Goal: Task Accomplishment & Management: Complete application form

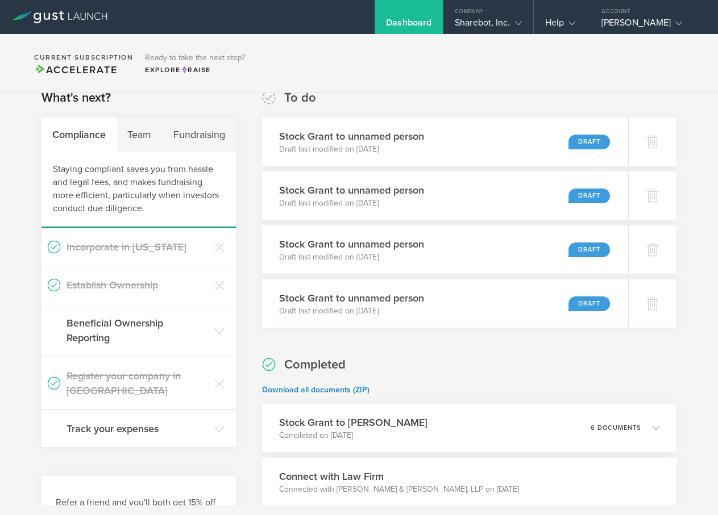
scroll to position [34, 0]
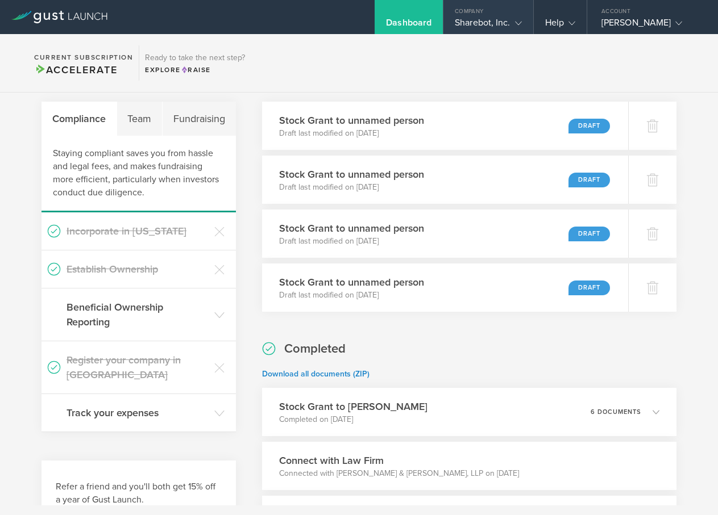
click at [492, 21] on div "Sharebot, Inc." at bounding box center [488, 25] width 66 height 17
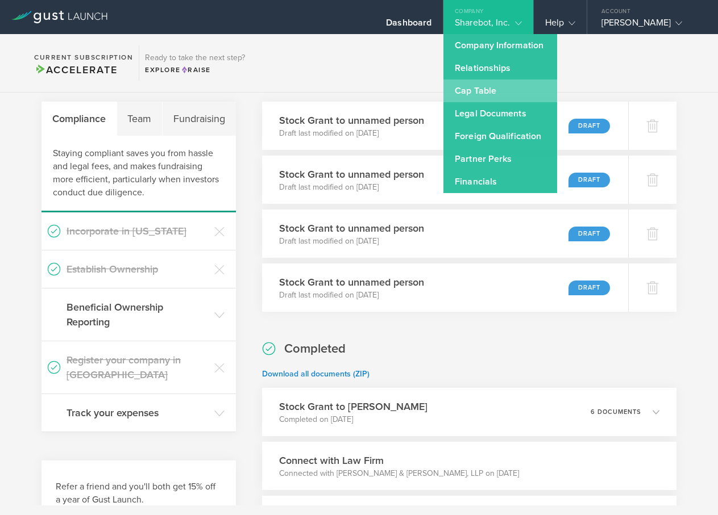
click at [493, 86] on link "Cap Table" at bounding box center [500, 91] width 114 height 23
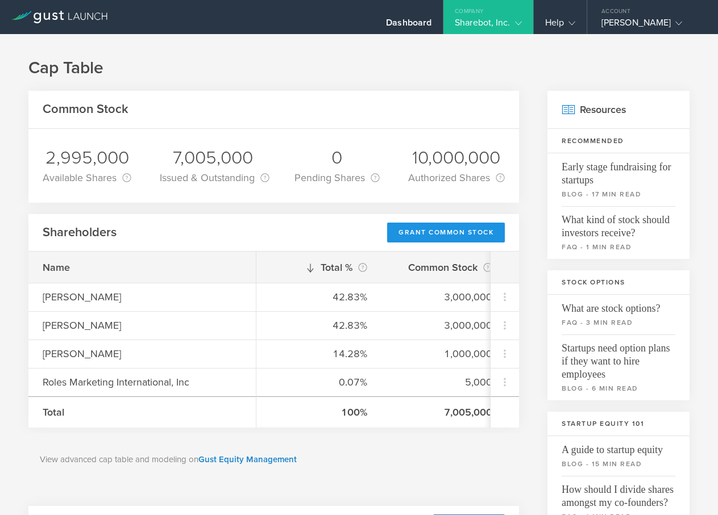
click at [453, 232] on div "Grant Common Stock" at bounding box center [446, 233] width 118 height 20
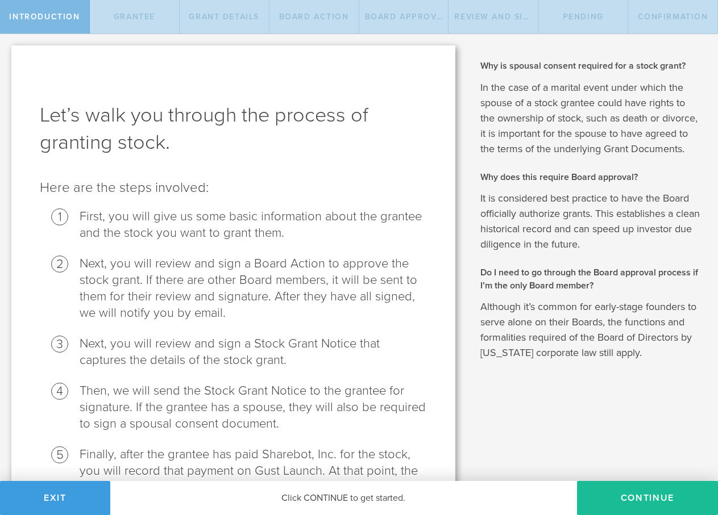
scroll to position [88, 0]
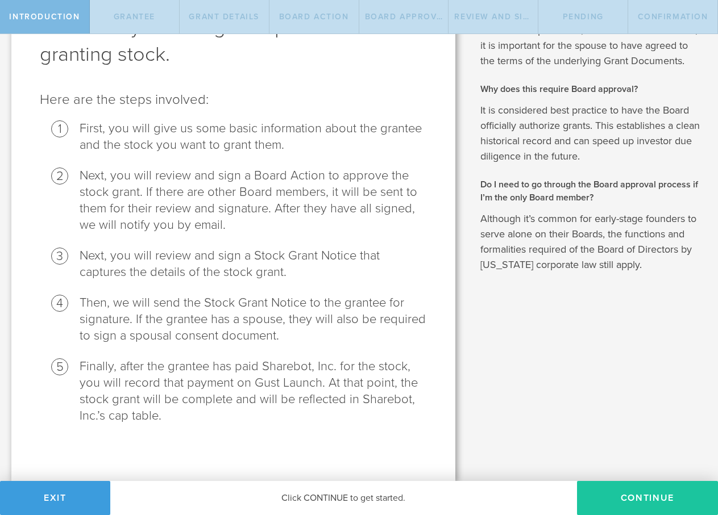
click at [648, 499] on button "Continue" at bounding box center [647, 498] width 141 height 34
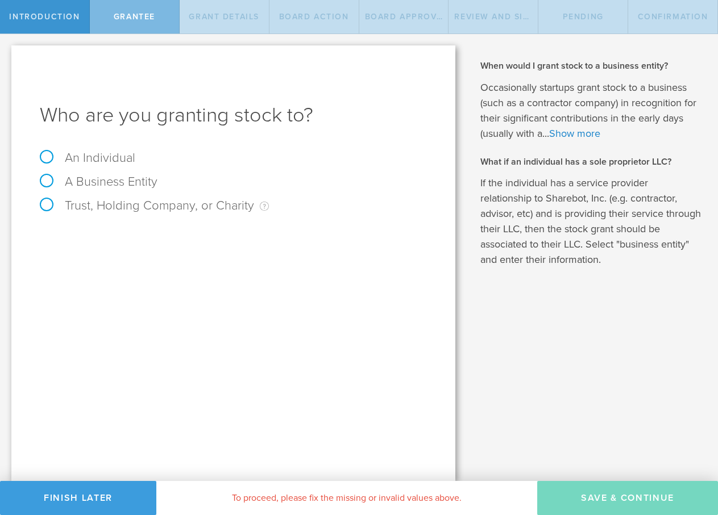
click at [44, 184] on label "A Business Entity" at bounding box center [99, 181] width 118 height 15
click at [7, 52] on input "A Business Entity" at bounding box center [3, 43] width 7 height 18
radio input "true"
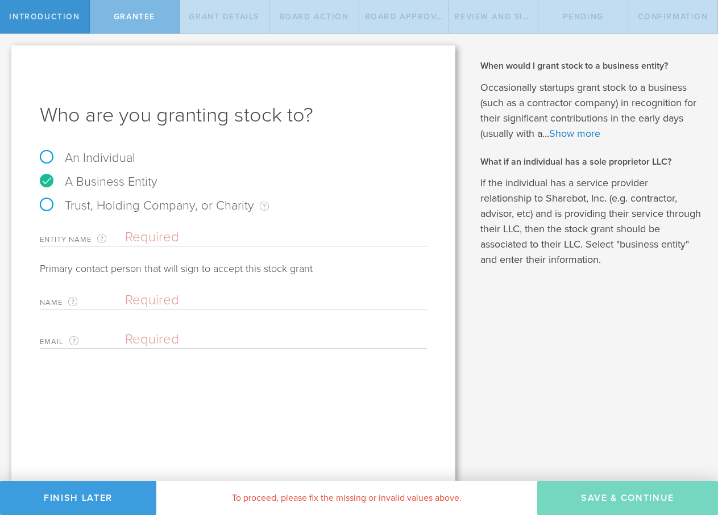
click at [151, 232] on input "text" at bounding box center [276, 237] width 302 height 17
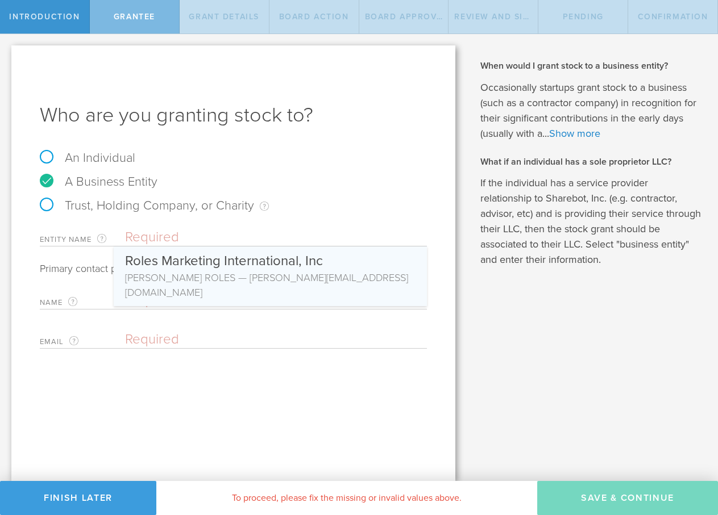
click at [202, 265] on div "Roles Marketing International, Inc" at bounding box center [270, 259] width 290 height 24
type input "Roles Marketing International, Inc"
type input "[PERSON_NAME] ROLES"
type input "[PERSON_NAME][EMAIL_ADDRESS][DOMAIN_NAME]"
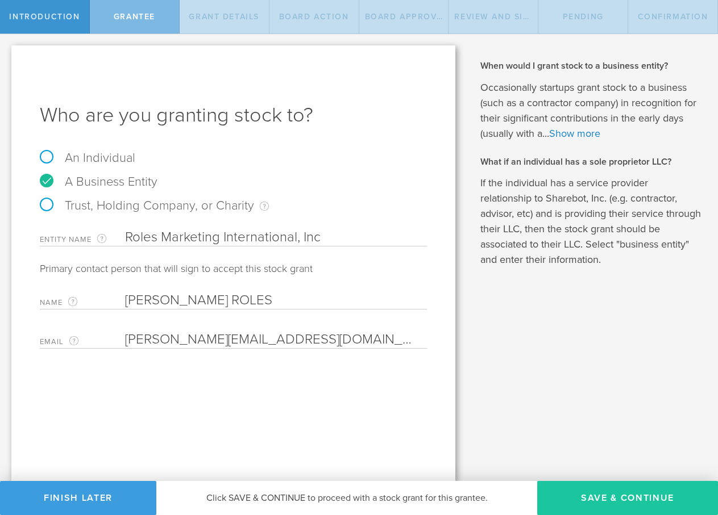
click at [641, 497] on button "Save & Continue" at bounding box center [627, 498] width 181 height 34
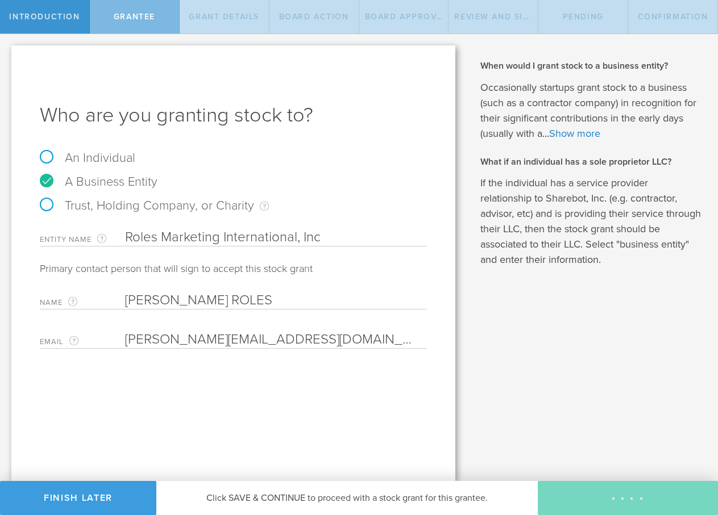
type input "48"
type input "12"
select select "none"
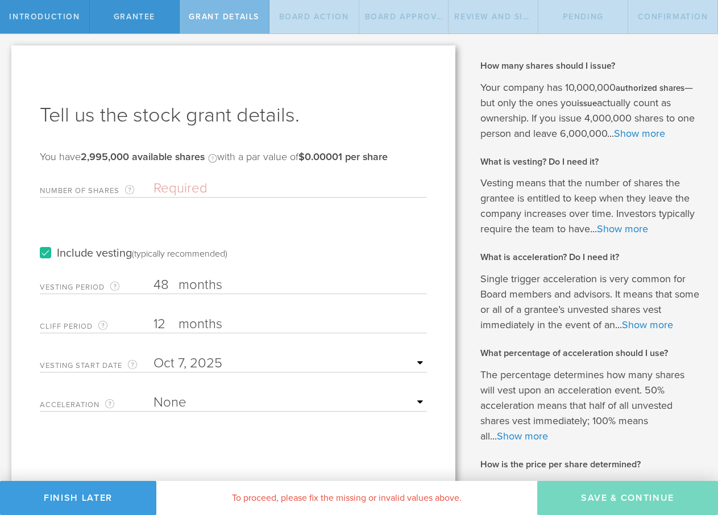
drag, startPoint x: 163, startPoint y: 286, endPoint x: 170, endPoint y: 285, distance: 7.5
click at [163, 285] on input "48" at bounding box center [289, 285] width 273 height 17
click at [174, 284] on input "48" at bounding box center [289, 285] width 273 height 17
click at [183, 282] on label "months" at bounding box center [235, 286] width 114 height 19
click at [183, 282] on input "48" at bounding box center [289, 285] width 273 height 17
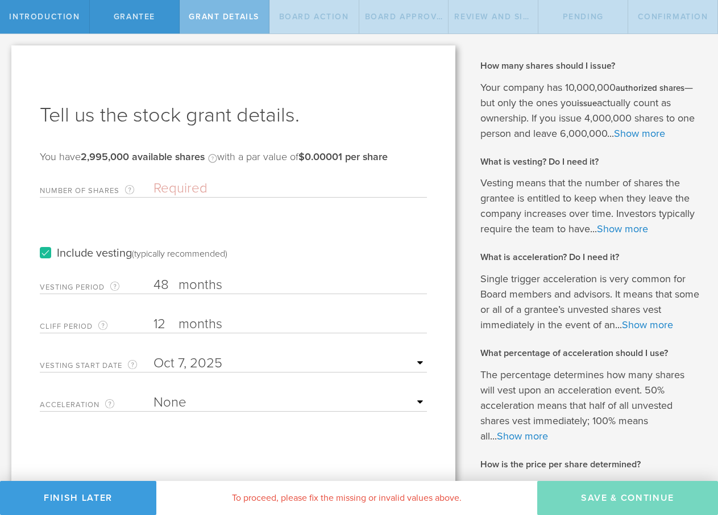
click at [45, 252] on label "Include vesting (typically recommended)" at bounding box center [134, 254] width 188 height 12
click at [0, 0] on input "Include vesting (typically recommended)" at bounding box center [0, 0] width 0 height 0
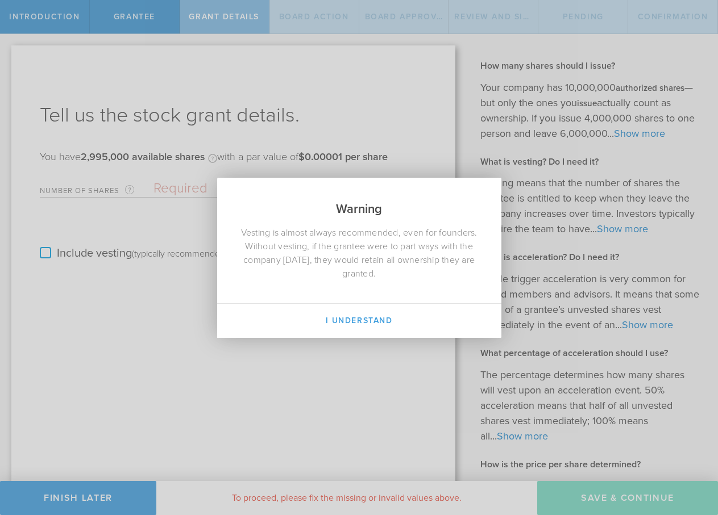
click at [161, 191] on div "Warning Vesting is almost always recommended, even for founders. Without vestin…" at bounding box center [359, 257] width 718 height 515
drag, startPoint x: 357, startPoint y: 317, endPoint x: 215, endPoint y: 252, distance: 156.4
click at [356, 315] on button "I Understand" at bounding box center [359, 321] width 284 height 34
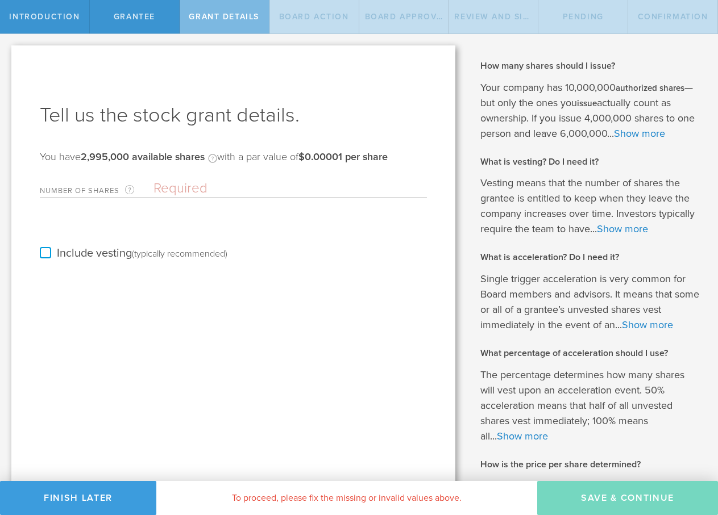
click at [159, 186] on input "Number of Shares The total amount of stock the company is granting to this reci…" at bounding box center [289, 188] width 273 height 17
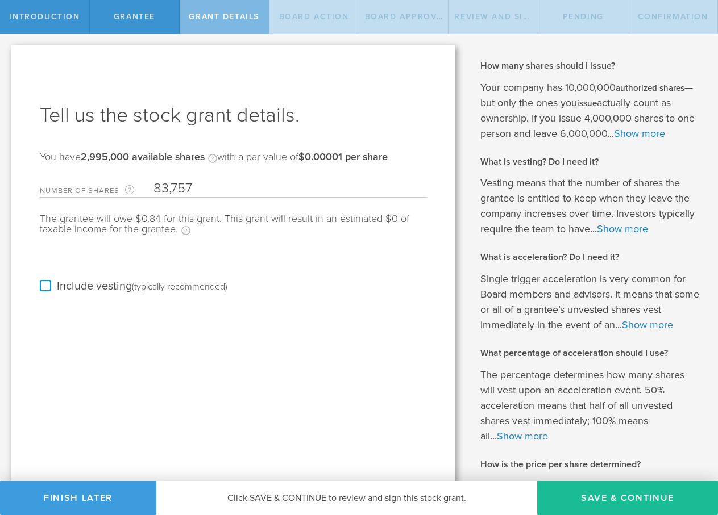
type input "83,757"
click at [283, 272] on div "Include vesting (typically recommended)" at bounding box center [233, 275] width 387 height 57
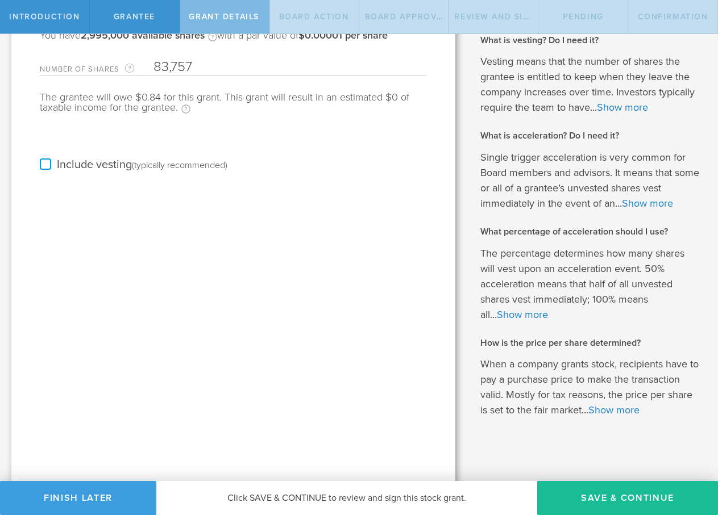
scroll to position [126, 0]
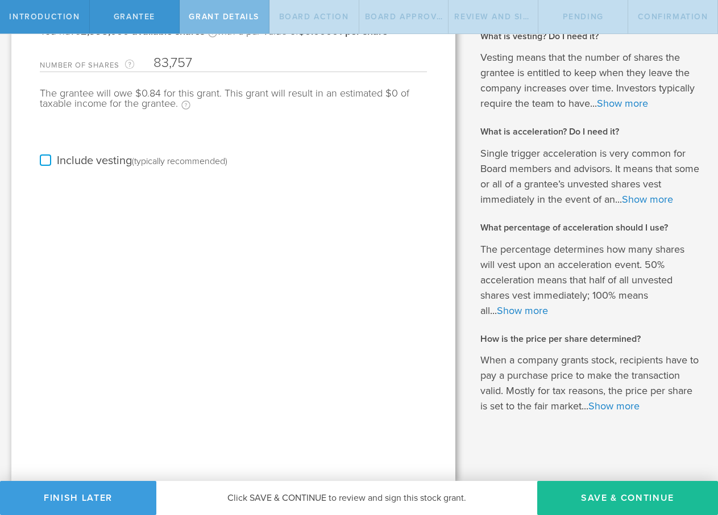
click at [41, 160] on label "Include vesting (typically recommended)" at bounding box center [134, 161] width 188 height 12
click at [0, 0] on input "Include vesting (typically recommended)" at bounding box center [0, 0] width 0 height 0
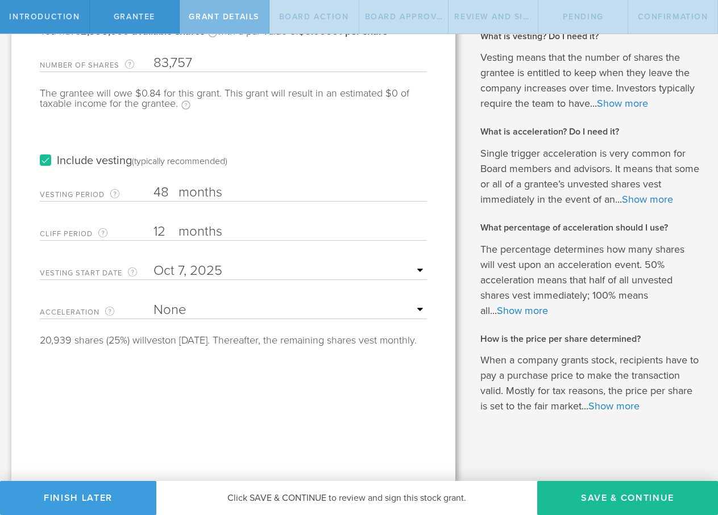
click at [44, 164] on label "Include vesting (typically recommended)" at bounding box center [134, 161] width 188 height 12
click at [0, 0] on input "Include vesting (typically recommended)" at bounding box center [0, 0] width 0 height 0
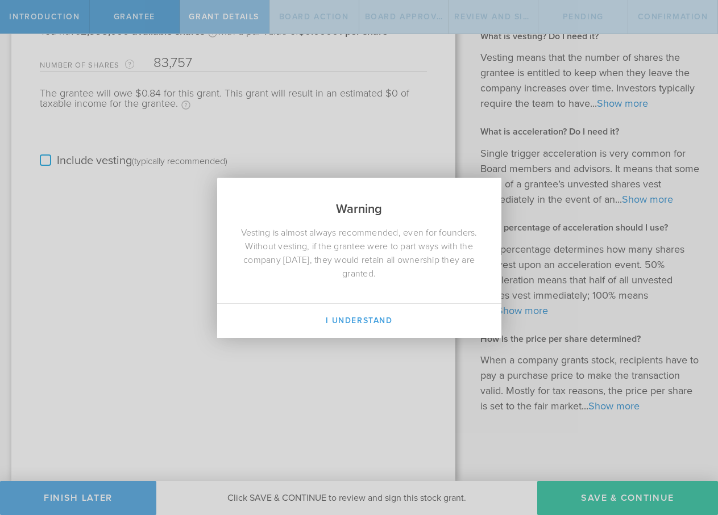
click at [344, 299] on div "Warning Vesting is almost always recommended, even for founders. Without vestin…" at bounding box center [359, 258] width 284 height 160
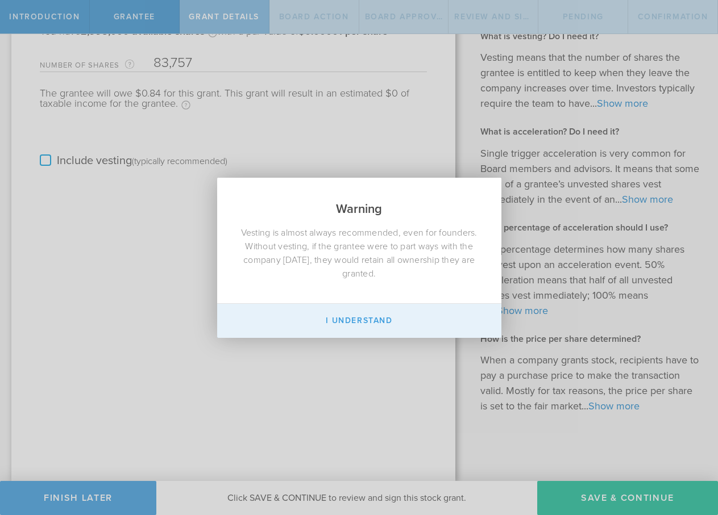
drag, startPoint x: 347, startPoint y: 310, endPoint x: 380, endPoint y: 321, distance: 34.9
click at [348, 310] on button "I Understand" at bounding box center [359, 321] width 284 height 34
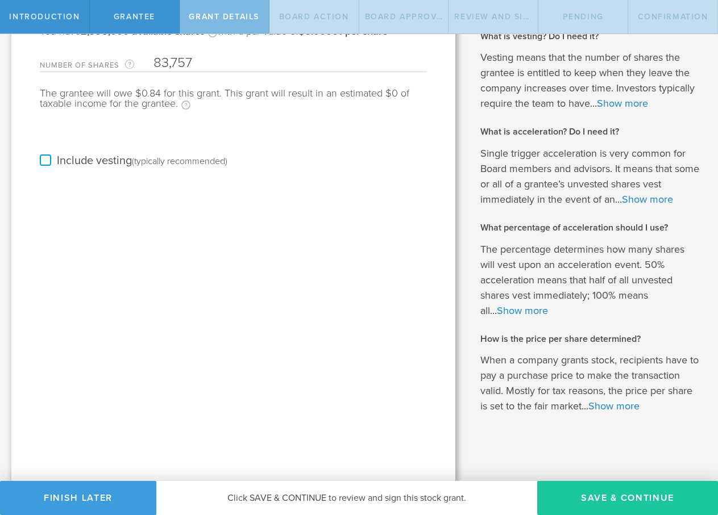
click at [653, 498] on button "Save & Continue" at bounding box center [627, 498] width 181 height 34
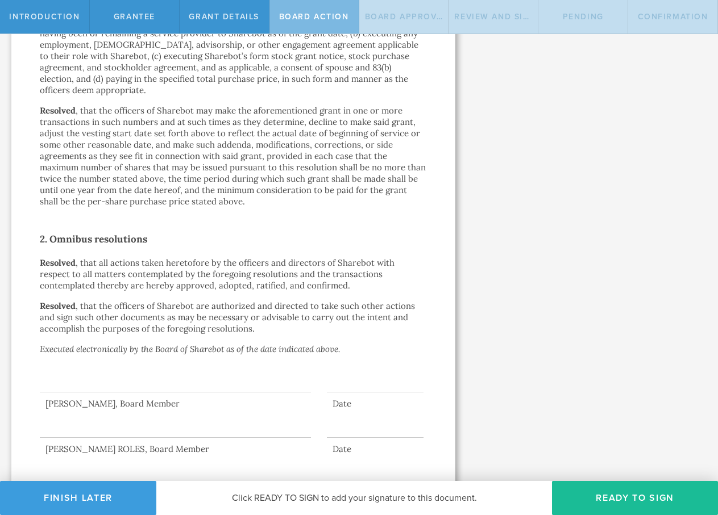
scroll to position [606, 0]
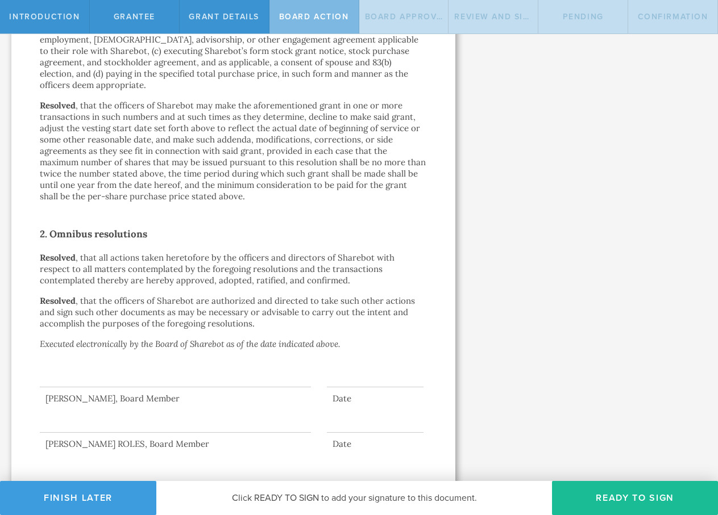
click at [109, 365] on div at bounding box center [175, 364] width 271 height 45
click at [78, 367] on div at bounding box center [175, 364] width 271 height 45
click at [131, 388] on div at bounding box center [175, 410] width 271 height 45
drag, startPoint x: 35, startPoint y: 365, endPoint x: 90, endPoint y: 437, distance: 90.5
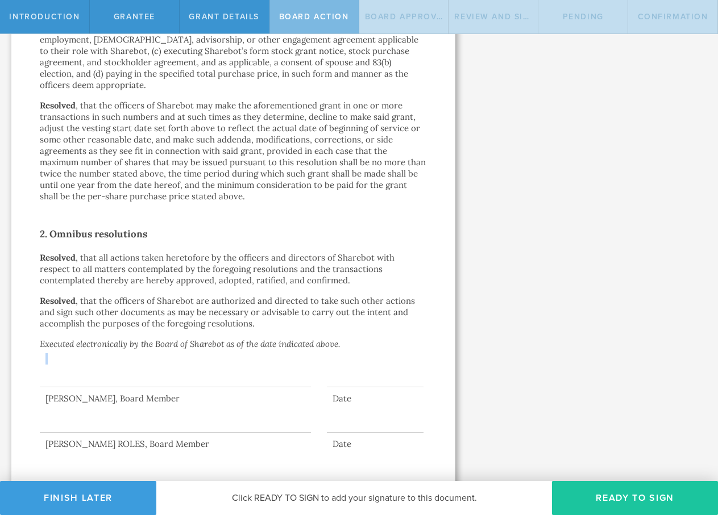
click at [635, 494] on button "Ready to Sign" at bounding box center [635, 498] width 166 height 34
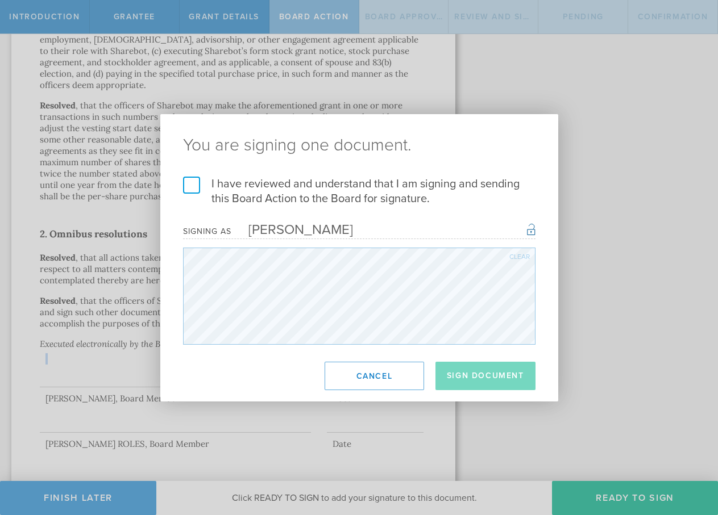
drag, startPoint x: 185, startPoint y: 188, endPoint x: 203, endPoint y: 195, distance: 20.2
click at [185, 188] on label "I have reviewed and understand that I am signing and sending this Board Action …" at bounding box center [359, 192] width 352 height 30
click at [0, 0] on input "I have reviewed and understand that I am signing and sending this Board Action …" at bounding box center [0, 0] width 0 height 0
click at [499, 379] on button "Sign Document" at bounding box center [485, 376] width 100 height 28
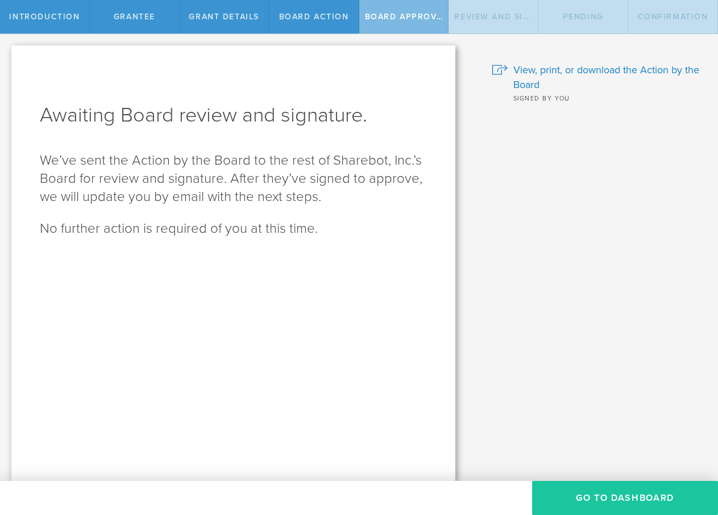
click at [617, 502] on button "Go To Dashboard" at bounding box center [625, 498] width 186 height 34
